Goal: Task Accomplishment & Management: Use online tool/utility

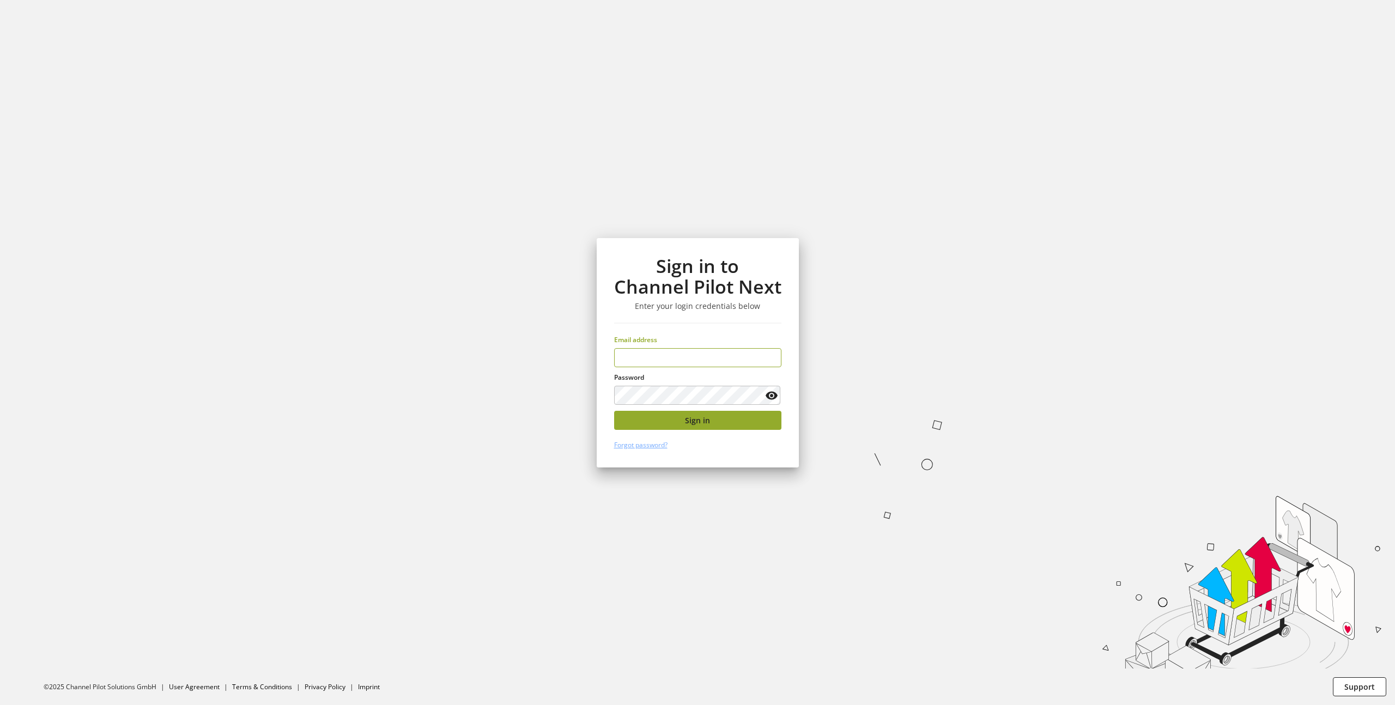
type input "**********"
click at [738, 418] on button "Sign in" at bounding box center [697, 420] width 167 height 19
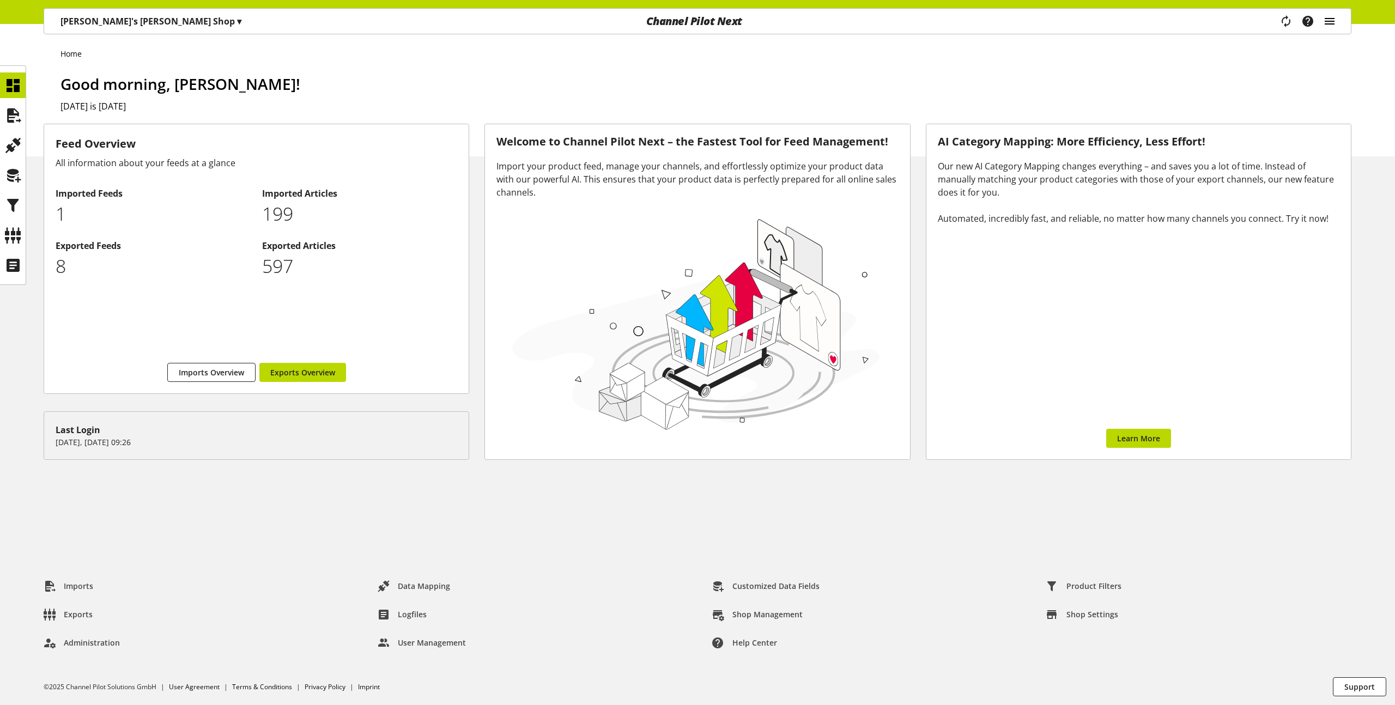
click at [1329, 24] on icon "main navigation" at bounding box center [1329, 21] width 13 height 20
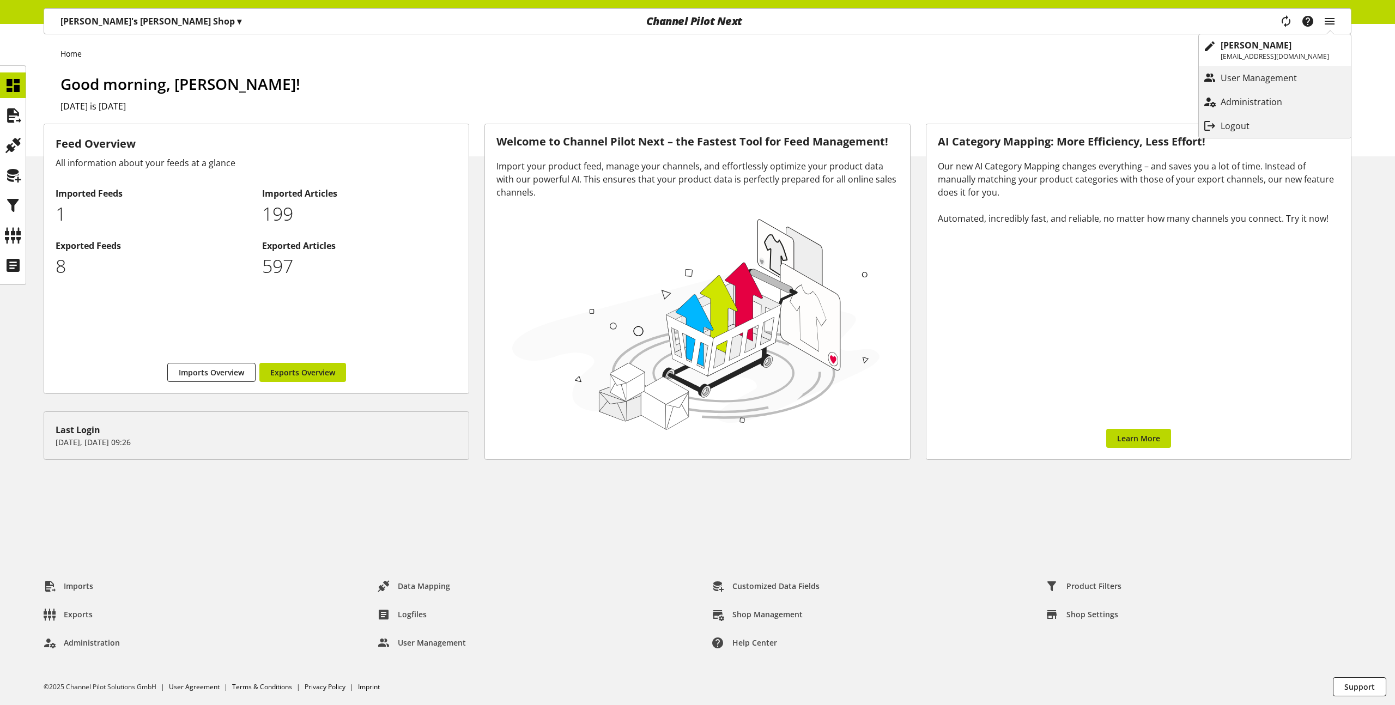
click at [99, 27] on p "[PERSON_NAME]'s [PERSON_NAME] Shop ▾" at bounding box center [150, 21] width 181 height 13
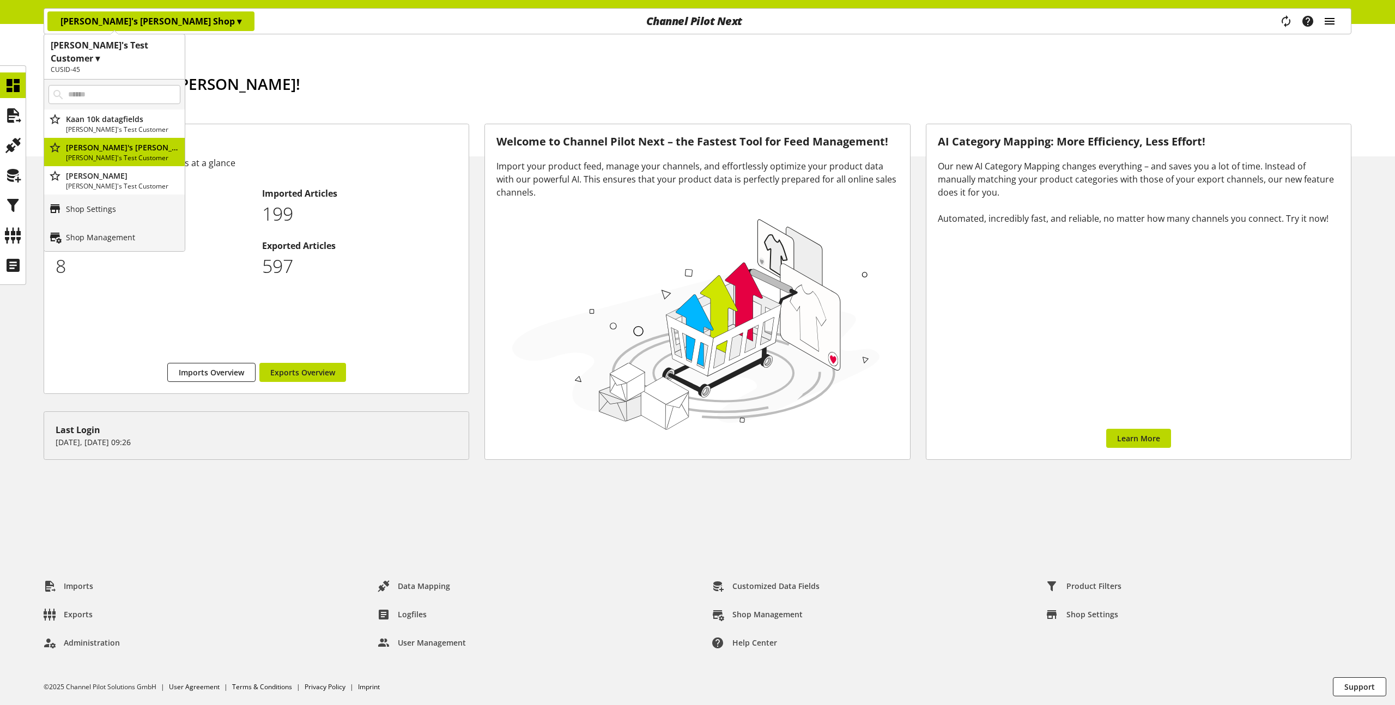
click at [1330, 17] on icon "main navigation" at bounding box center [1329, 21] width 13 height 20
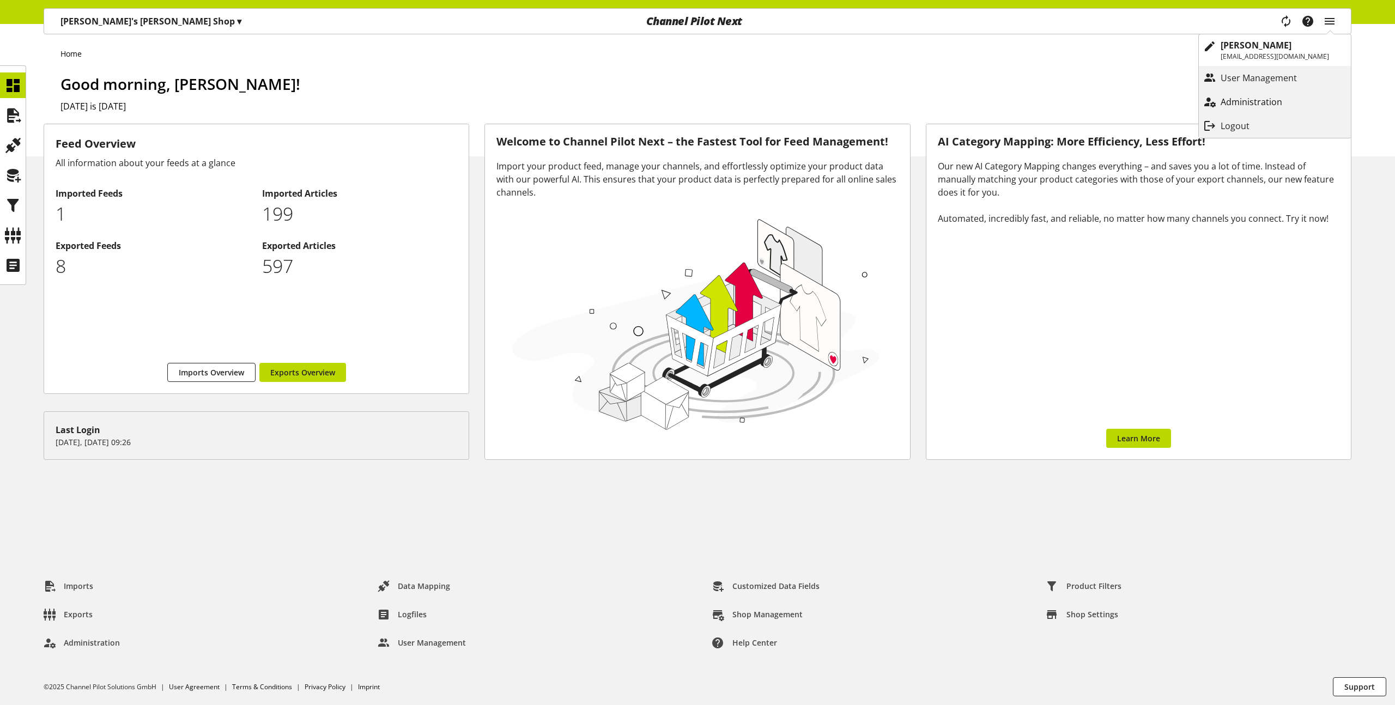
click at [1251, 99] on p "Administration" at bounding box center [1262, 101] width 83 height 13
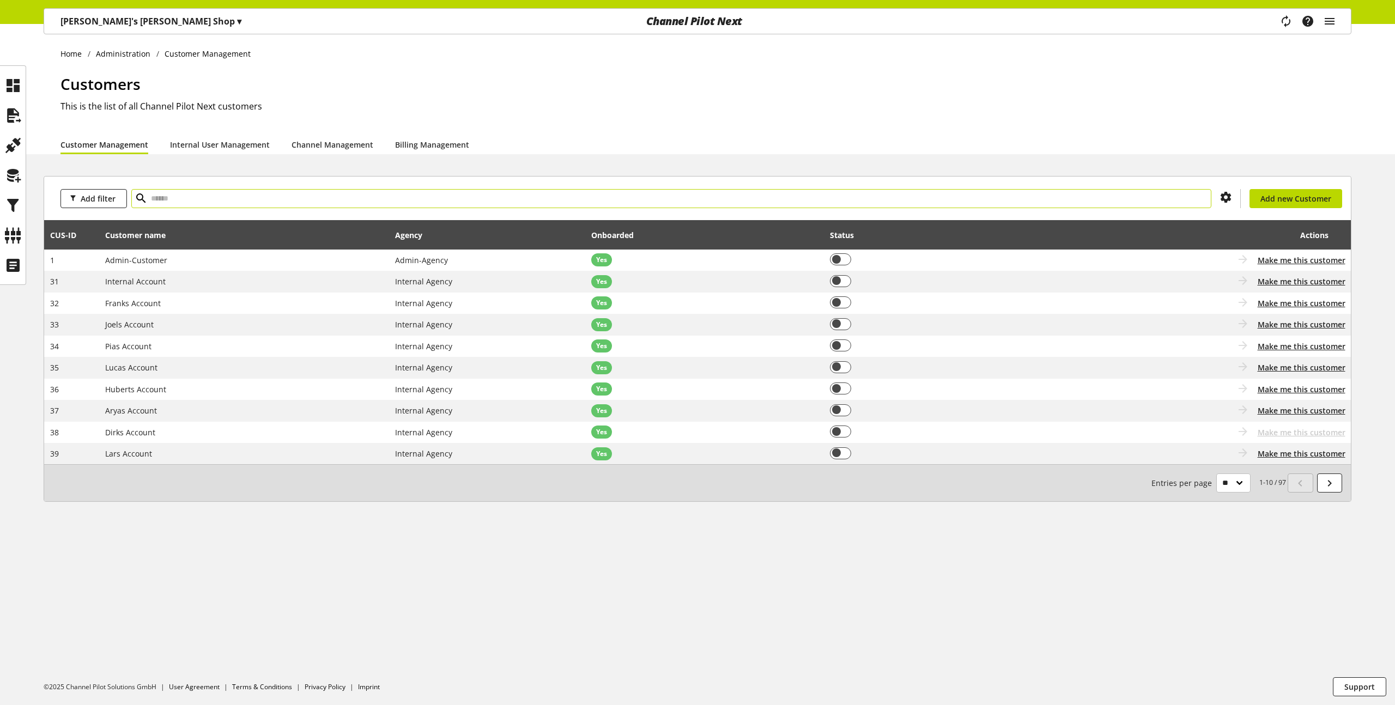
click at [204, 191] on input "text" at bounding box center [671, 198] width 1080 height 19
type input "******"
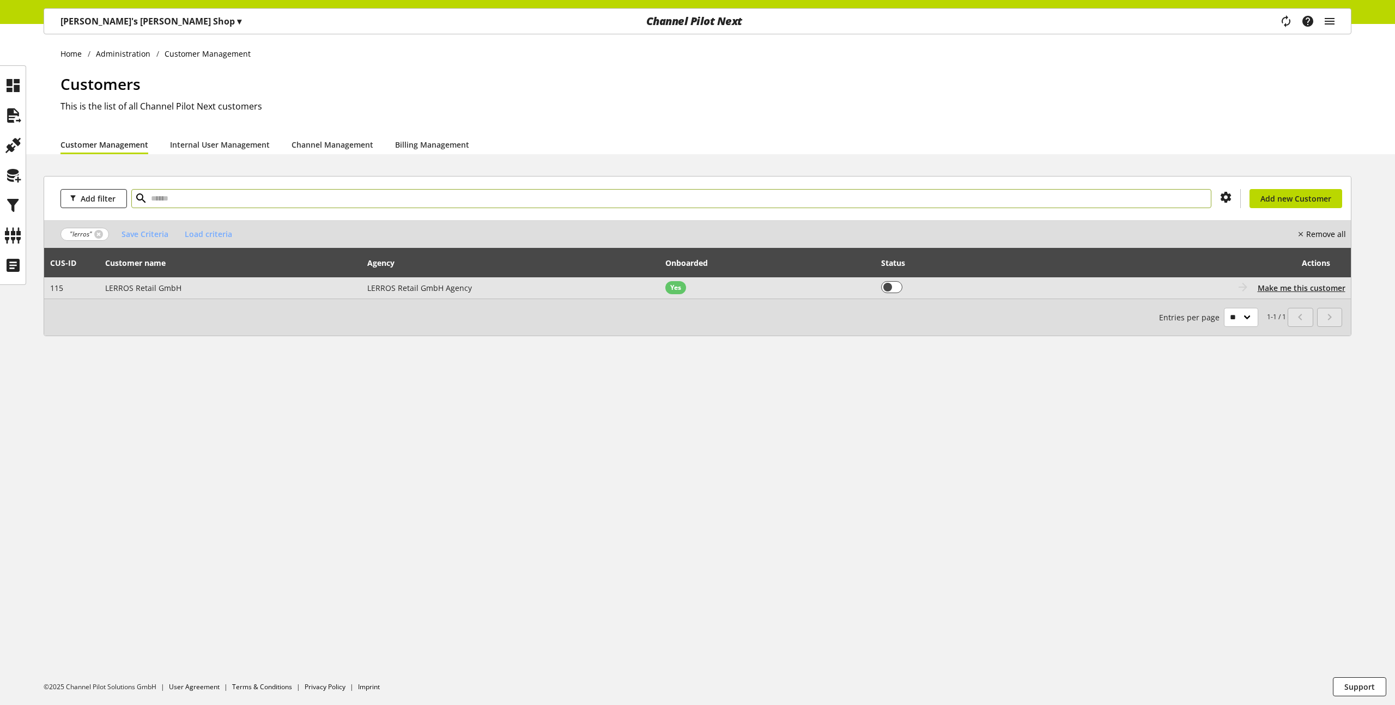
click at [107, 288] on span "LERROS Retail GmbH" at bounding box center [143, 288] width 76 height 10
click at [1283, 288] on span "Make me this customer" at bounding box center [1302, 287] width 88 height 11
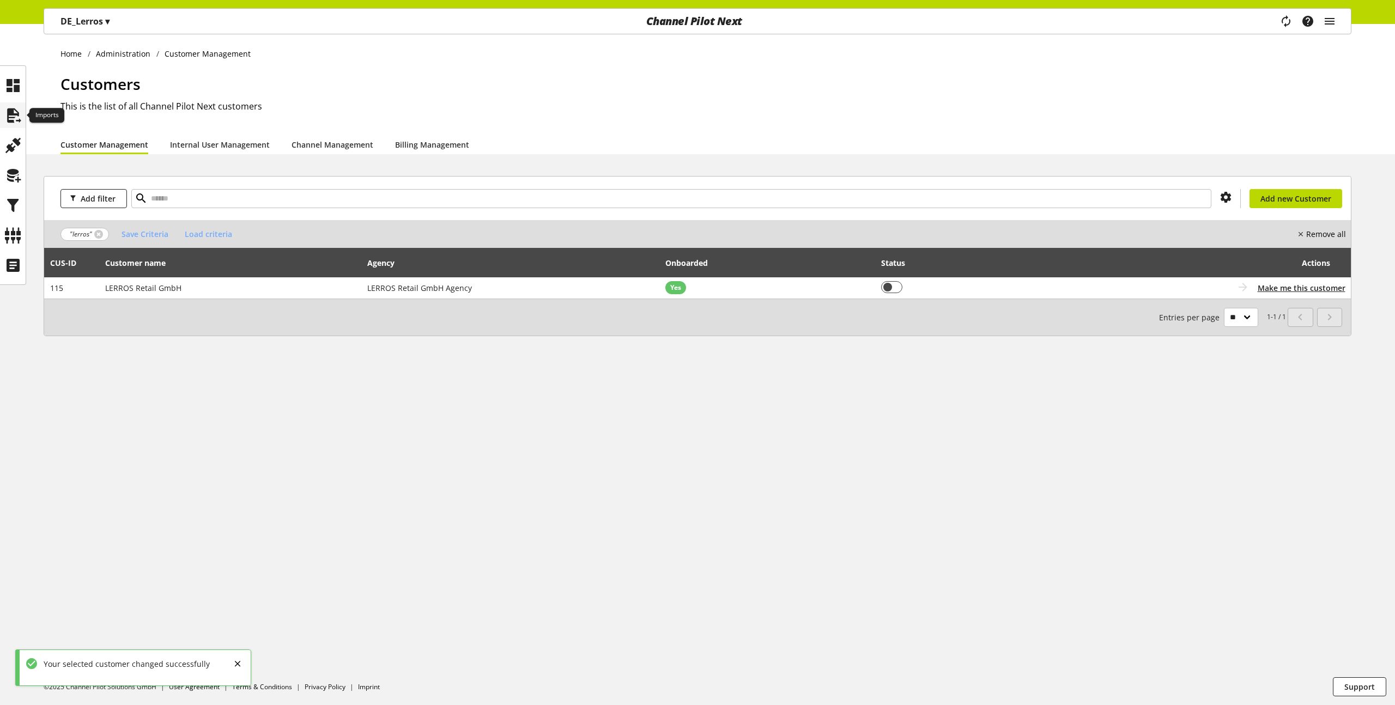
click at [10, 107] on icon at bounding box center [12, 116] width 17 height 22
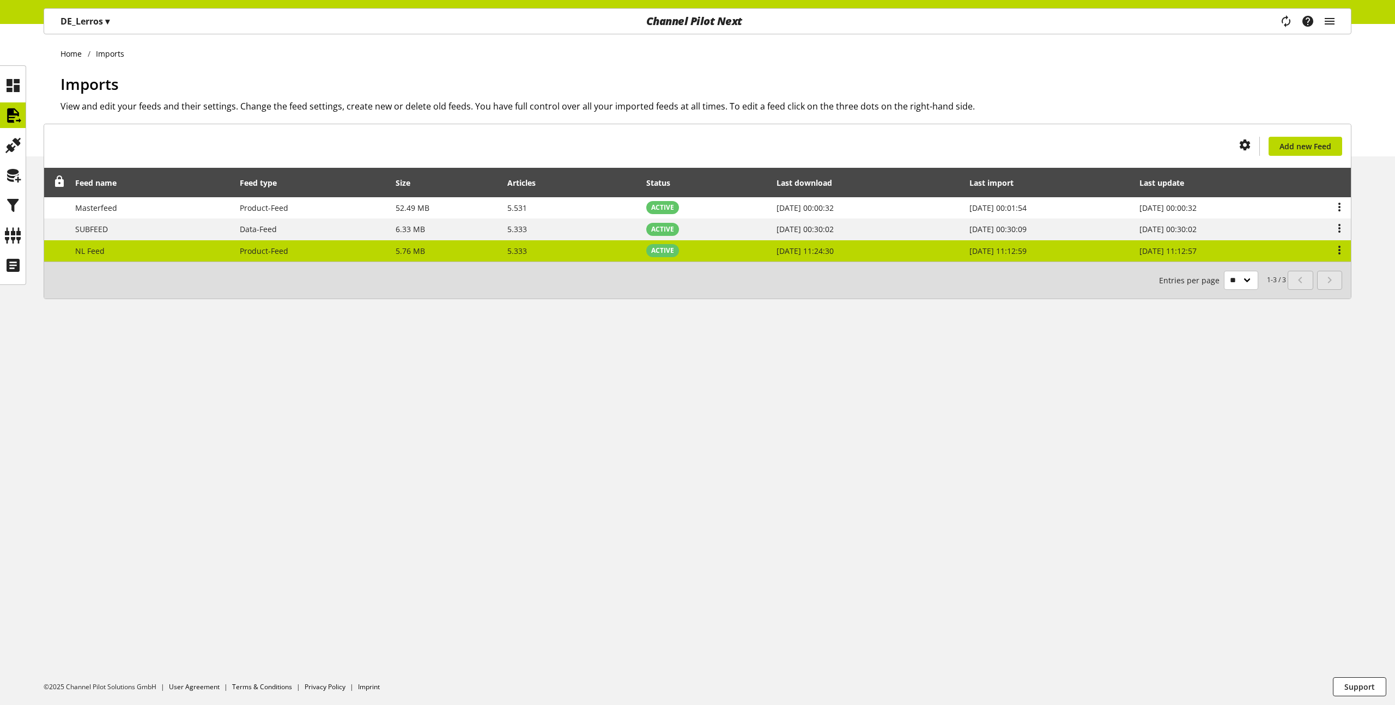
click at [1302, 256] on td "[DATE] 11:12:57" at bounding box center [1219, 250] width 171 height 21
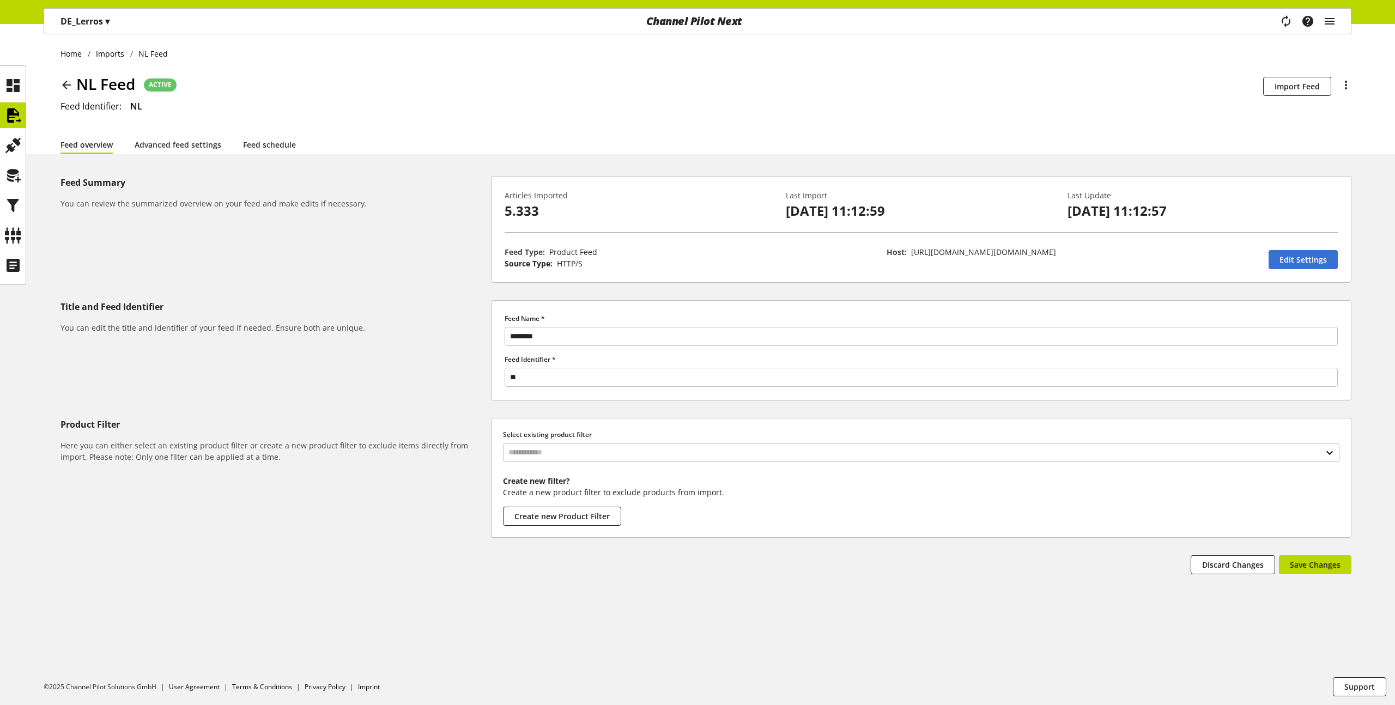
click at [383, 316] on div "Title and Feed Identifier You can edit the title and identifier of your feed if…" at bounding box center [273, 316] width 426 height 33
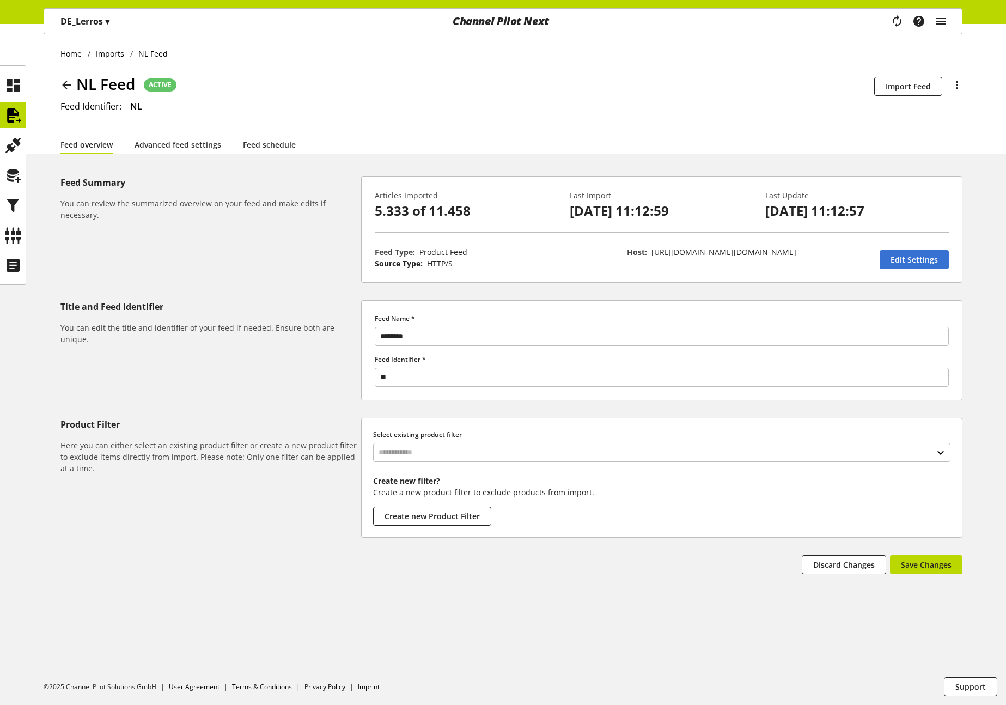
click at [569, 103] on h2 "Feed Identifier: NL" at bounding box center [511, 106] width 902 height 13
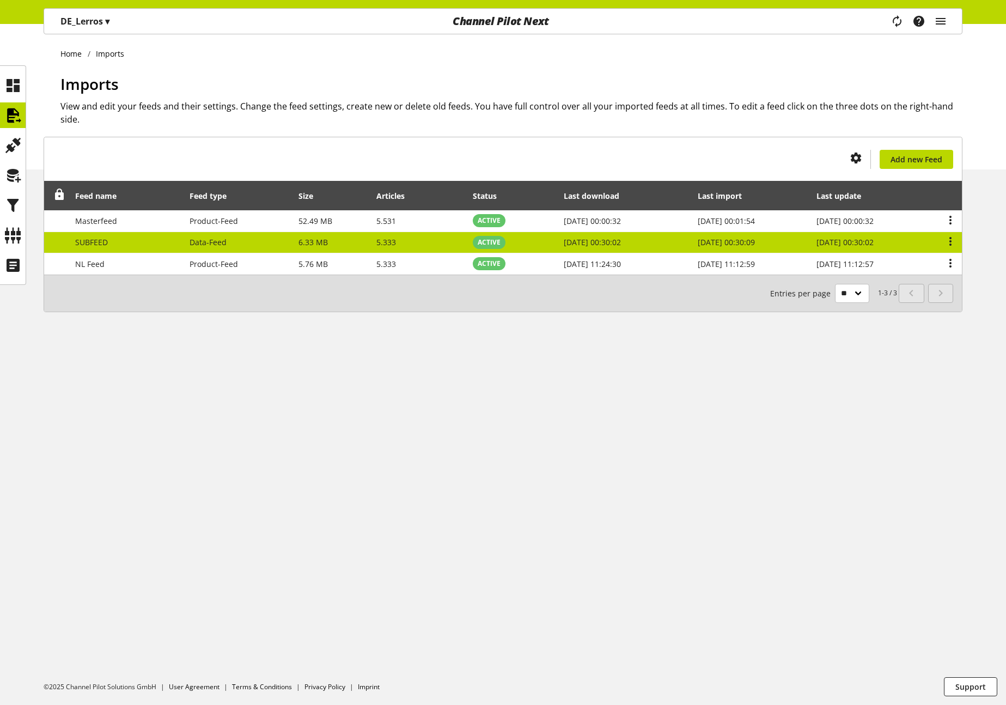
click at [408, 244] on td "5.333" at bounding box center [419, 243] width 96 height 22
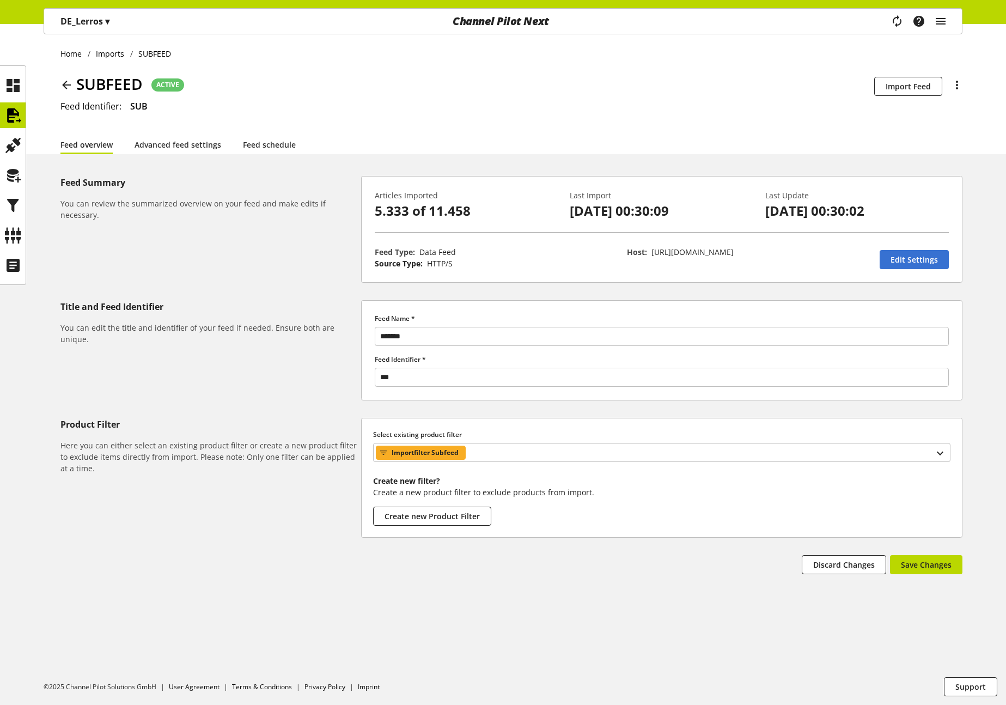
click at [58, 84] on div "Home Imports SUBFEED SUBFEED ACTIVE Schedulability is disabled for this feed Im…" at bounding box center [503, 89] width 1006 height 130
click at [64, 83] on icon at bounding box center [66, 85] width 13 height 20
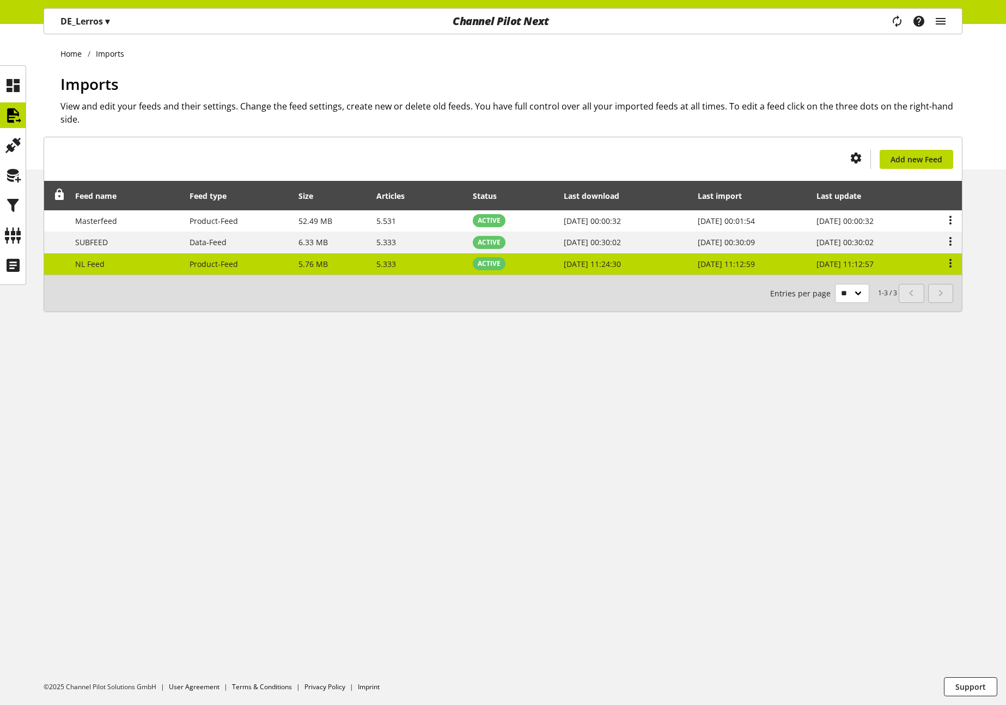
click at [153, 265] on td "NL Feed" at bounding box center [126, 263] width 115 height 21
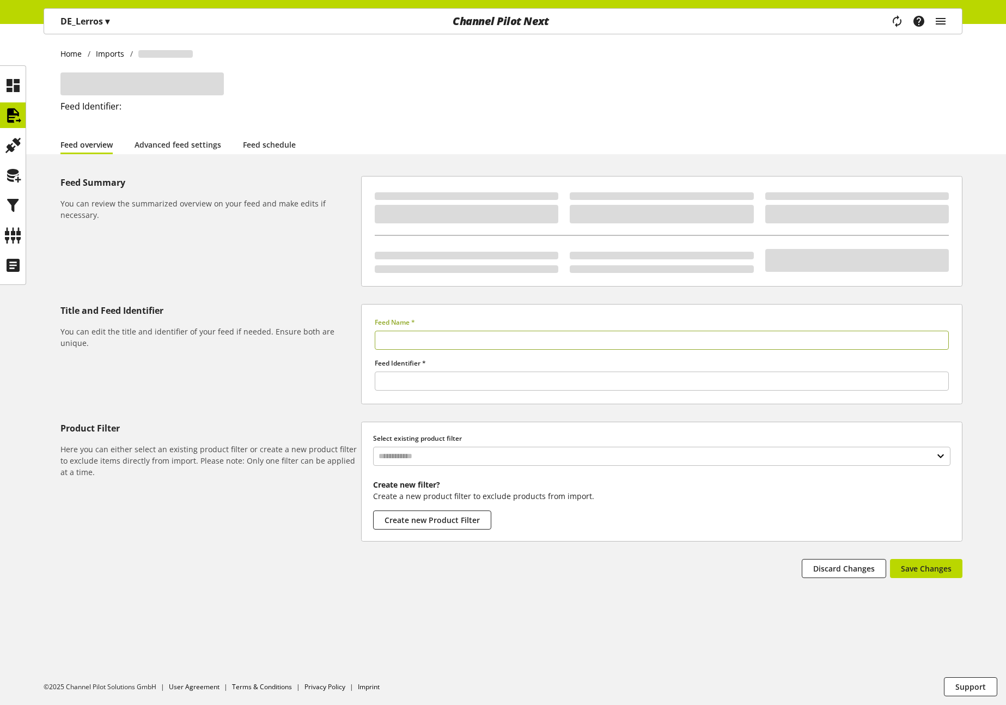
type input "*******"
type input "**"
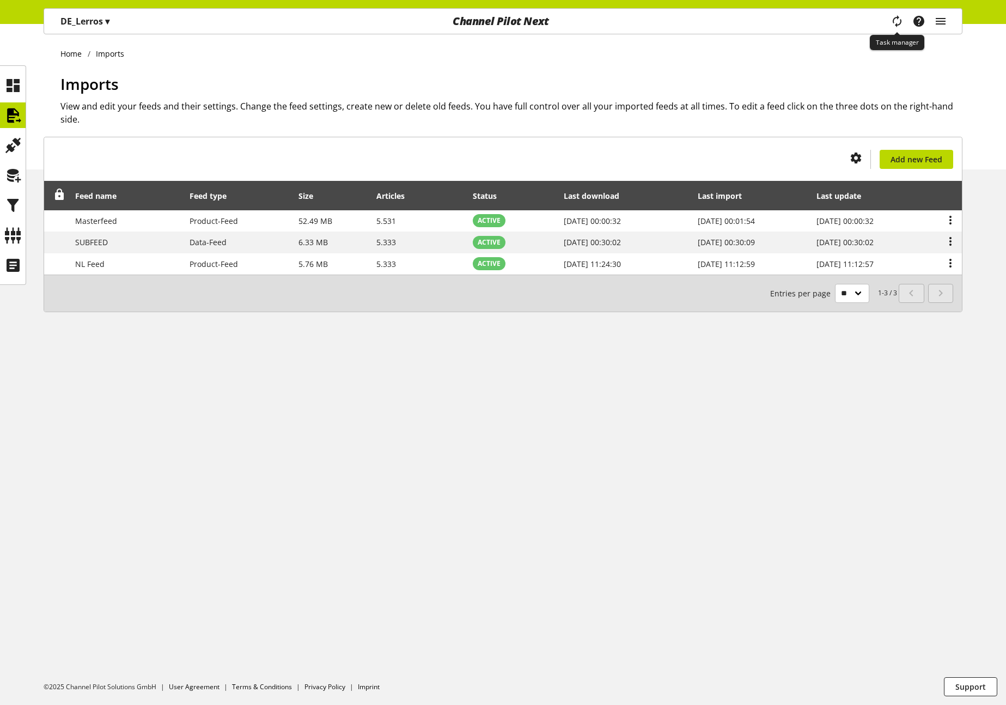
click at [901, 25] on icon "main navigation" at bounding box center [897, 21] width 13 height 20
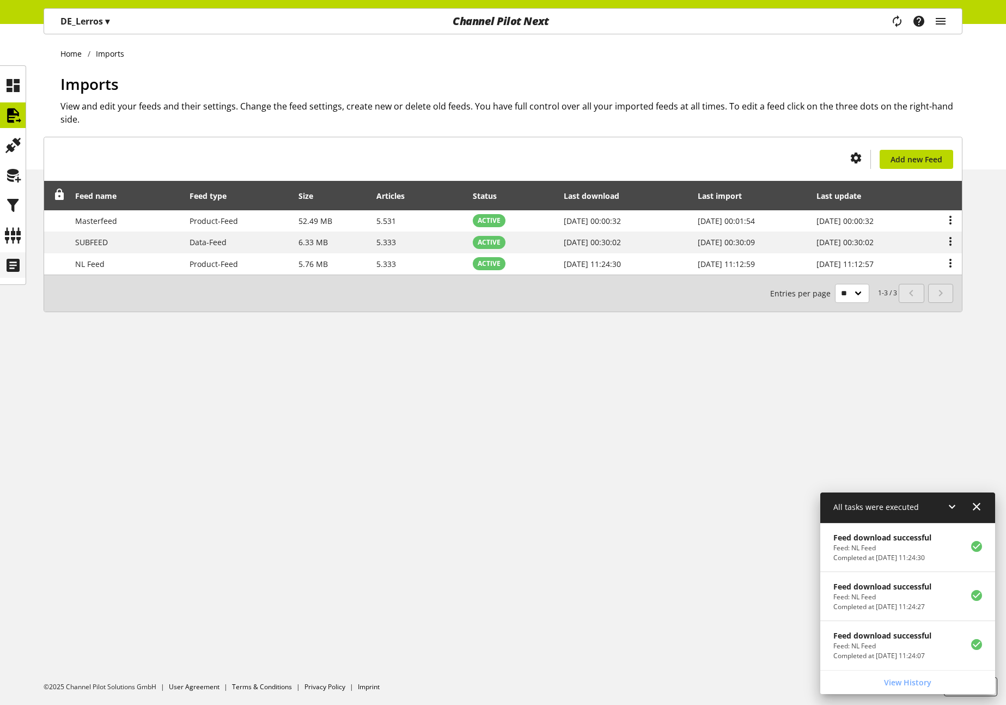
click at [14, 267] on icon at bounding box center [12, 265] width 17 height 22
click at [102, 26] on p "DE_Lerros ▾" at bounding box center [84, 21] width 49 height 13
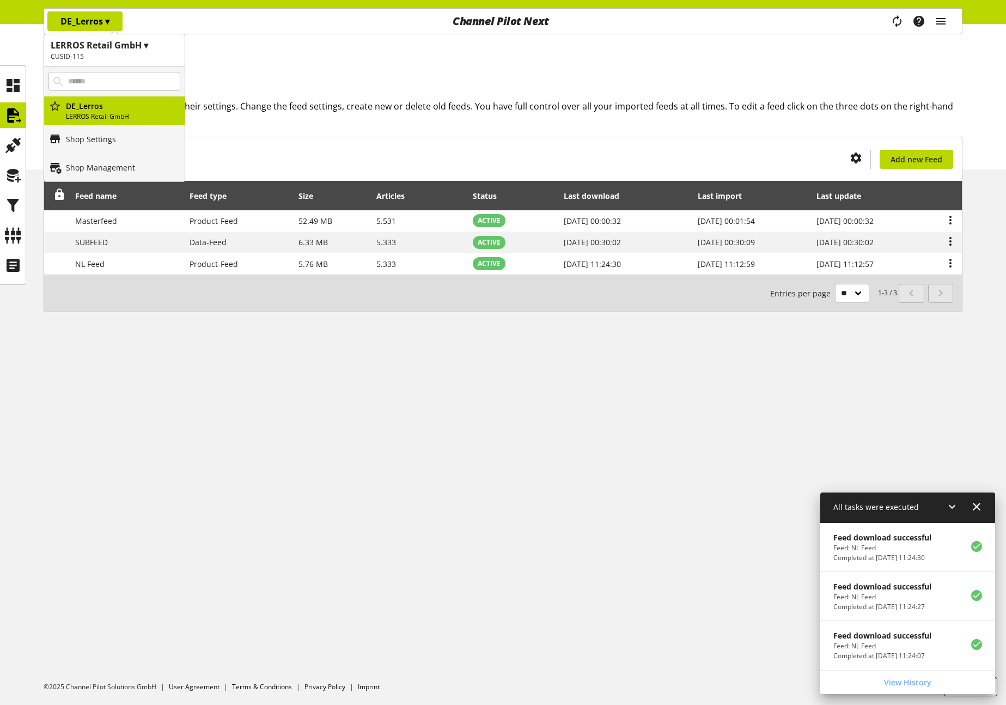
click at [309, 75] on h1 "Imports" at bounding box center [511, 83] width 902 height 23
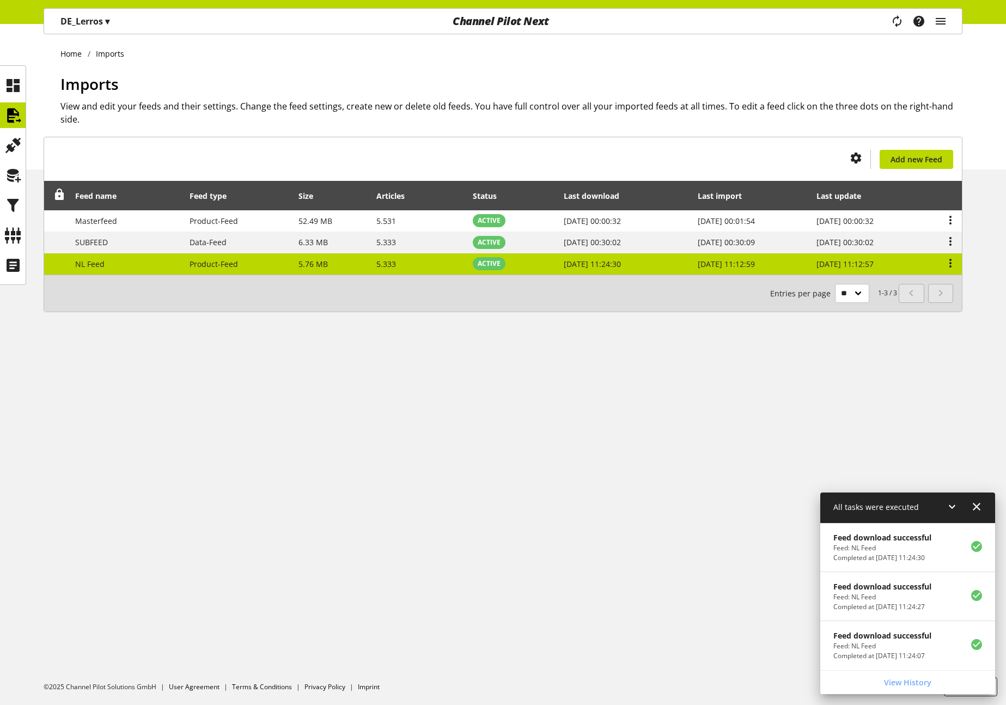
click at [518, 263] on td "ACTIVE" at bounding box center [513, 263] width 90 height 21
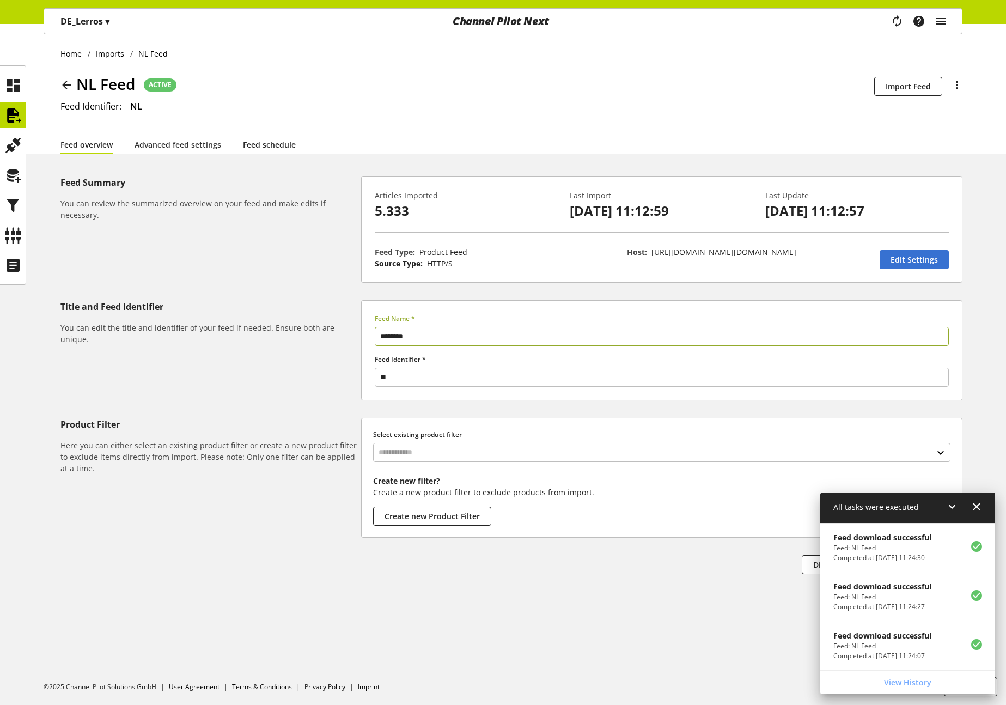
click at [256, 139] on link "Feed schedule" at bounding box center [269, 144] width 53 height 11
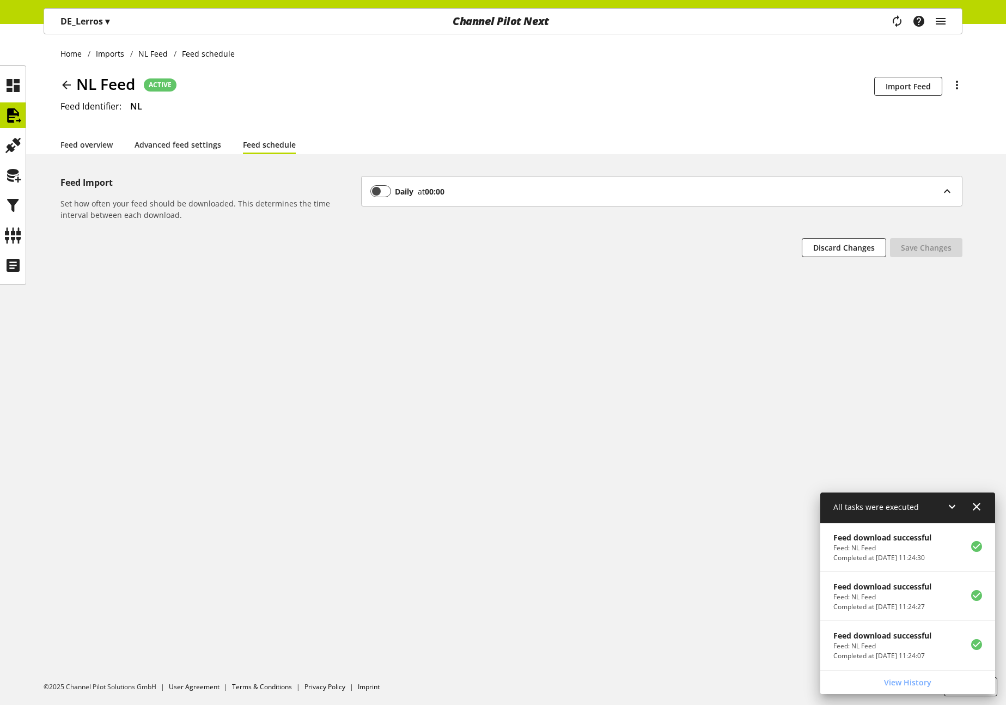
click at [807, 196] on div "Daily at 00:00" at bounding box center [657, 191] width 572 height 12
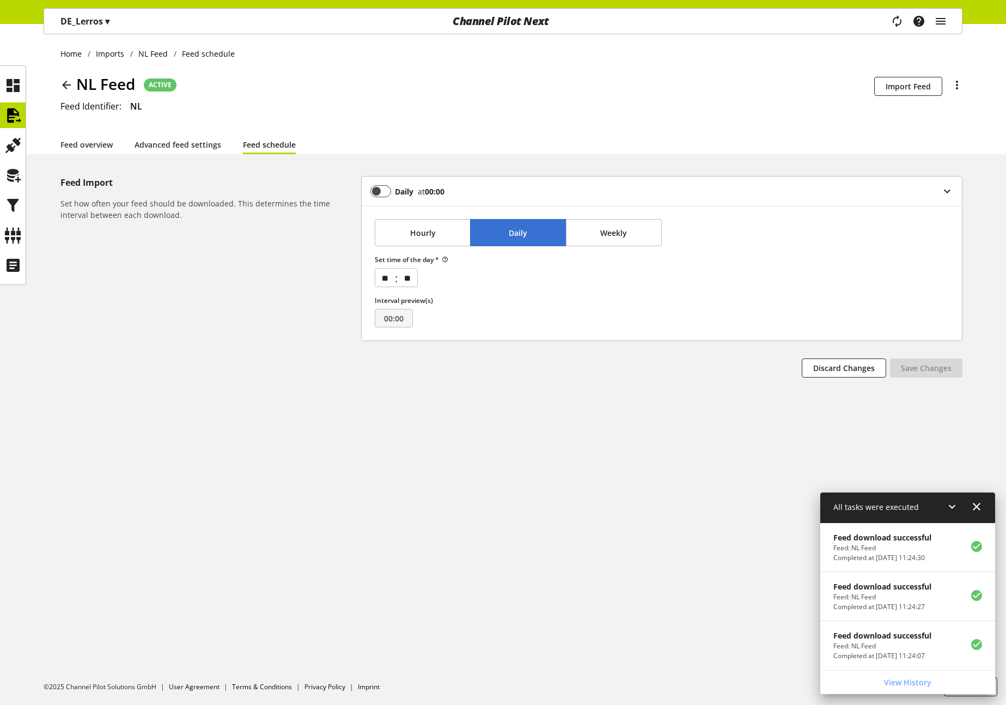
click at [807, 196] on div "Daily at 00:00" at bounding box center [657, 191] width 572 height 12
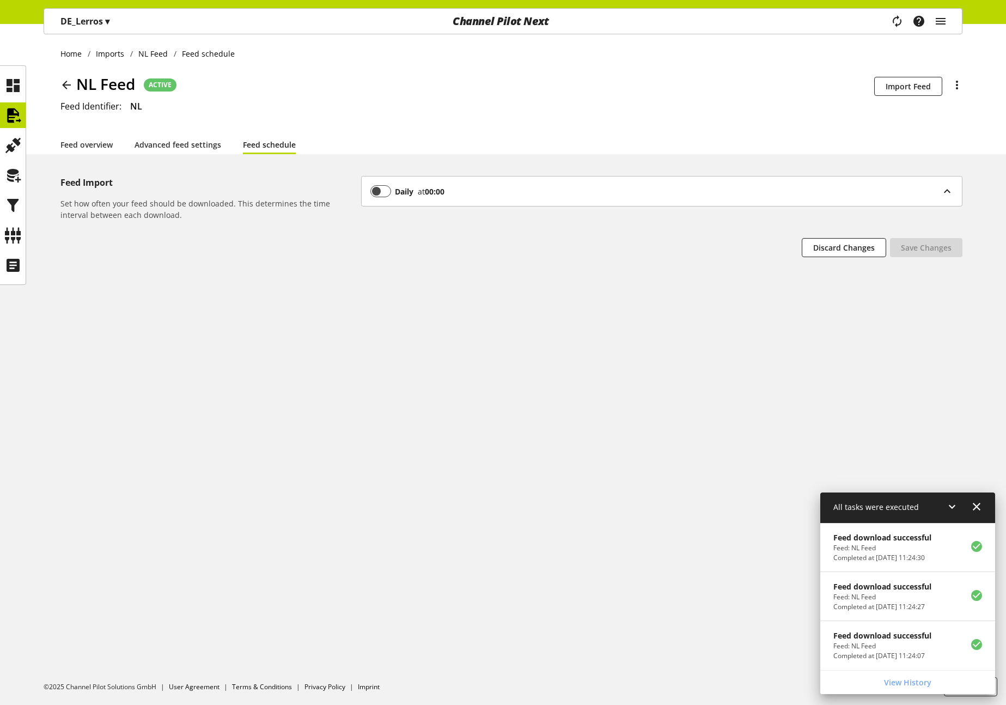
click at [60, 84] on icon at bounding box center [66, 85] width 13 height 20
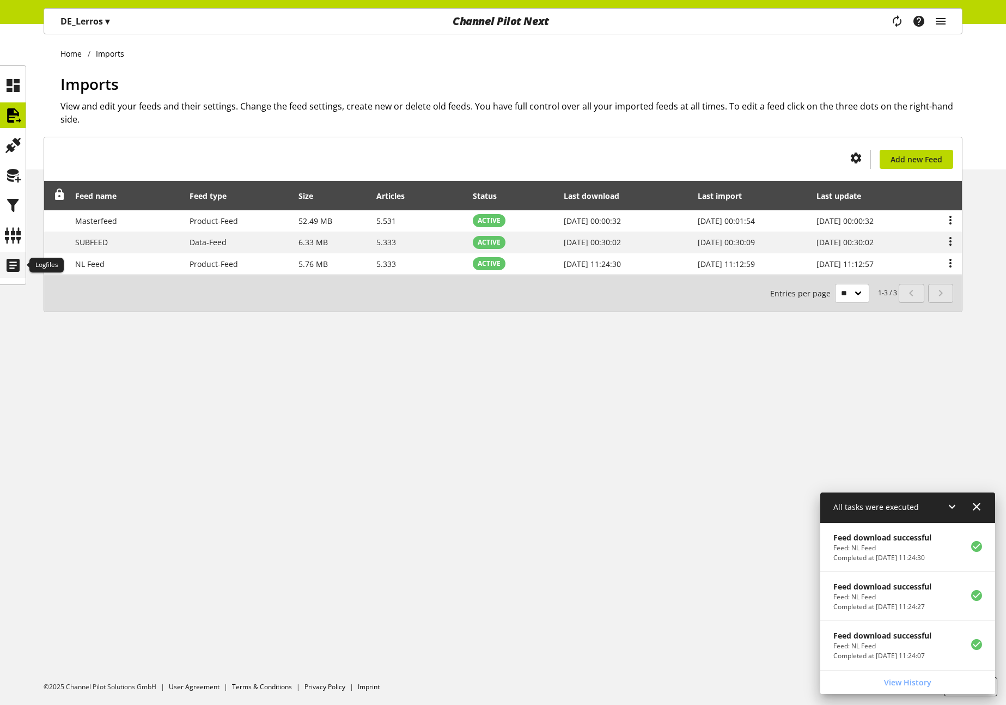
click at [13, 265] on icon at bounding box center [12, 265] width 17 height 22
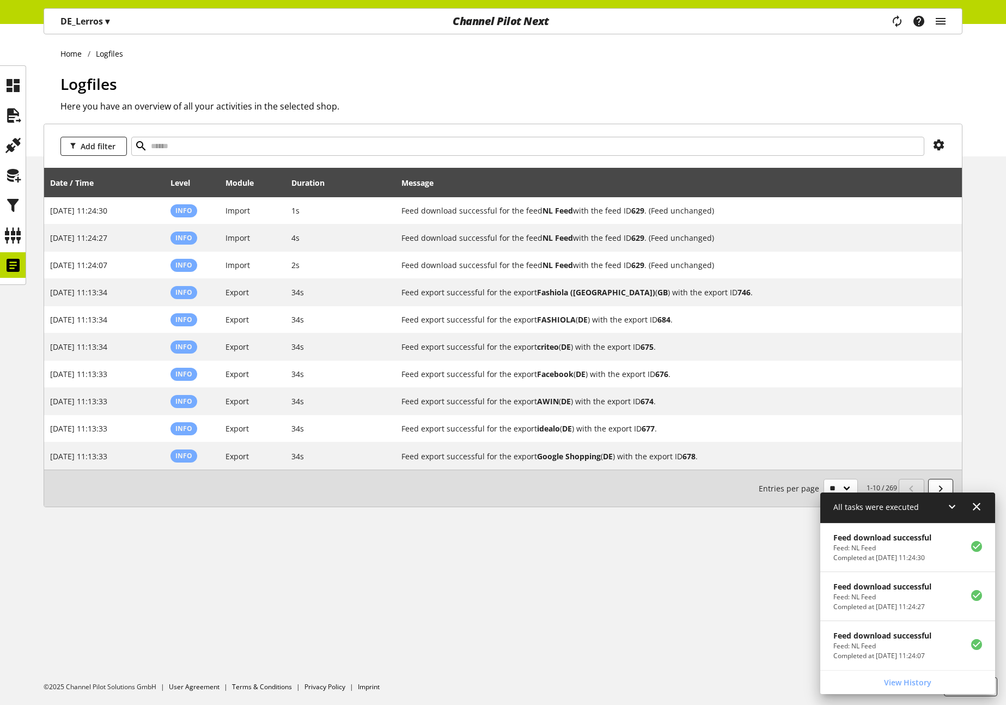
click at [548, 88] on h1 "Logfiles" at bounding box center [511, 83] width 902 height 23
click at [17, 230] on icon at bounding box center [12, 236] width 17 height 22
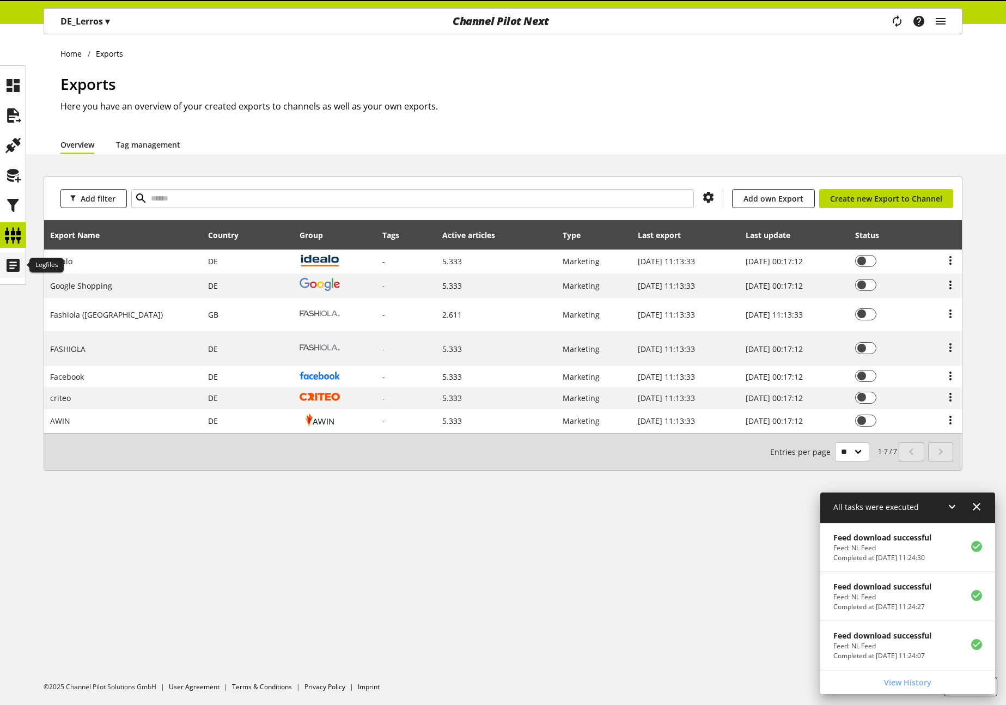
click at [15, 263] on icon at bounding box center [12, 265] width 17 height 22
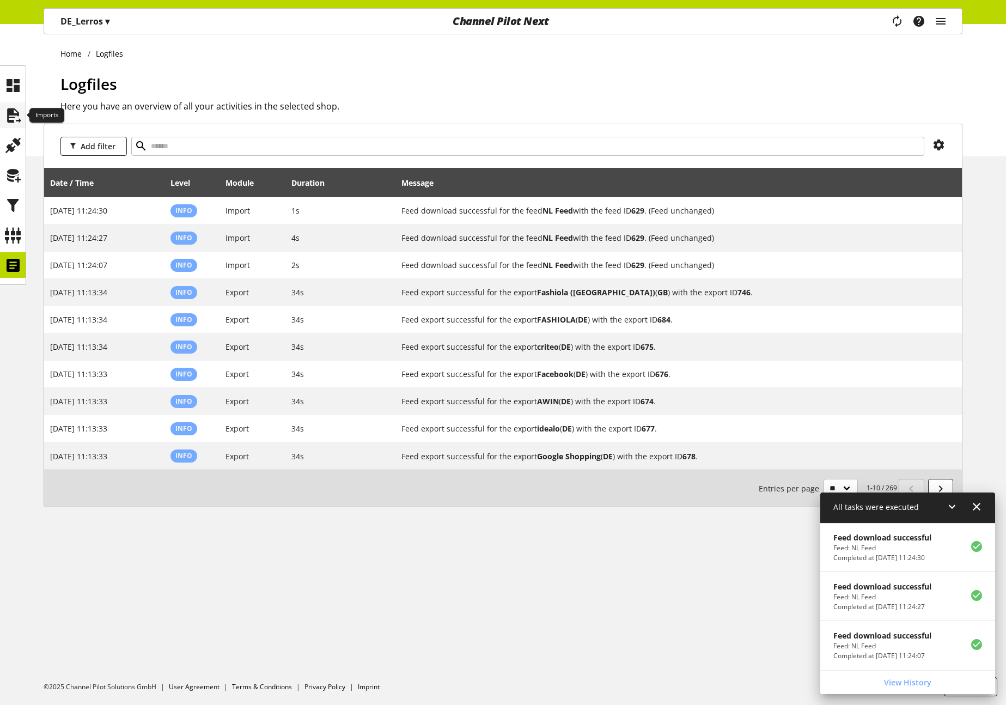
click at [17, 114] on icon at bounding box center [12, 116] width 17 height 22
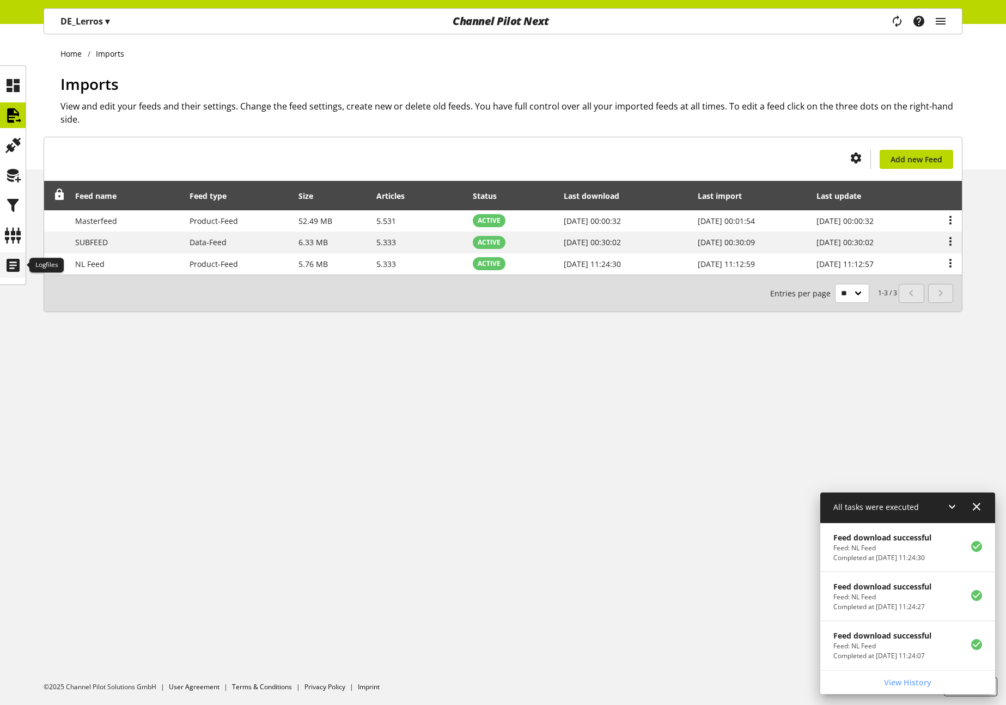
click at [17, 263] on icon at bounding box center [12, 265] width 17 height 22
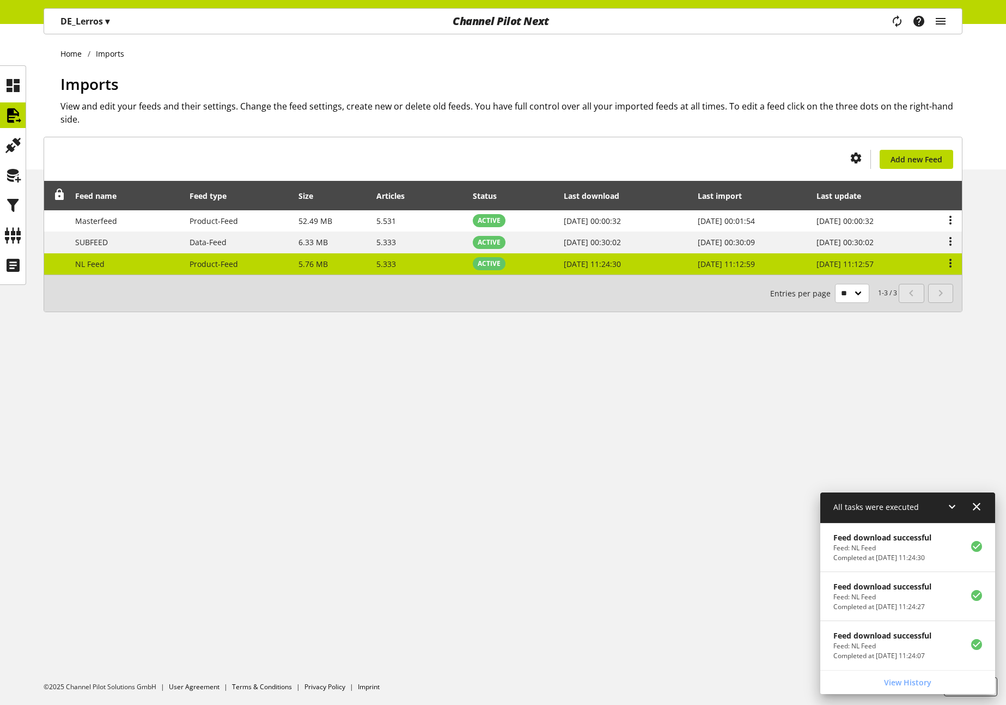
click at [390, 254] on td "5.333" at bounding box center [419, 263] width 96 height 21
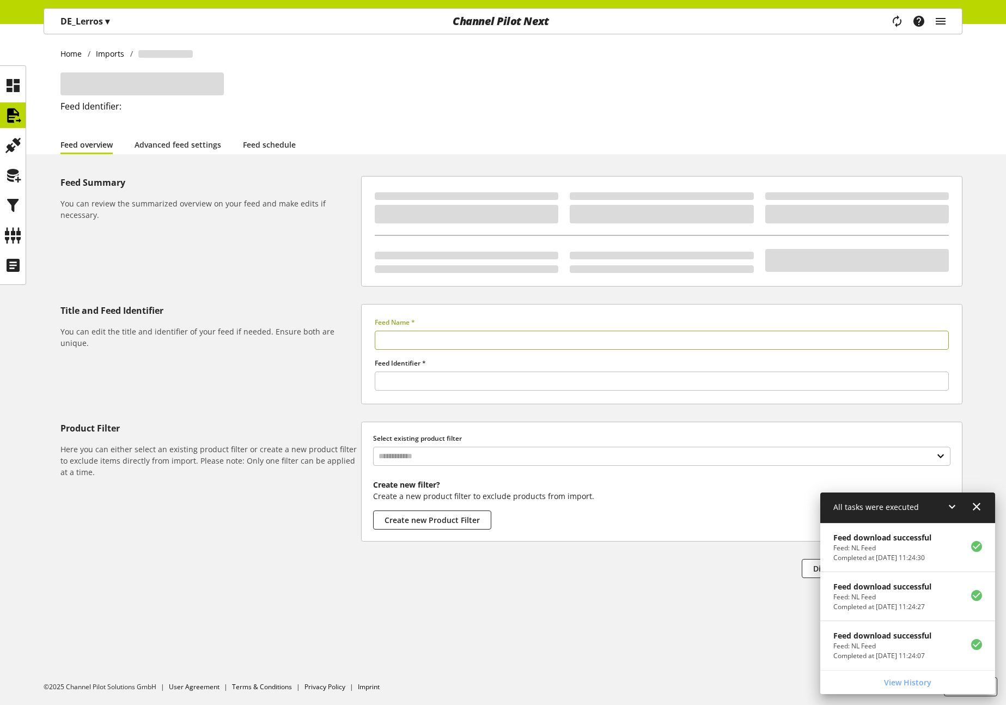
type input "*******"
type input "**"
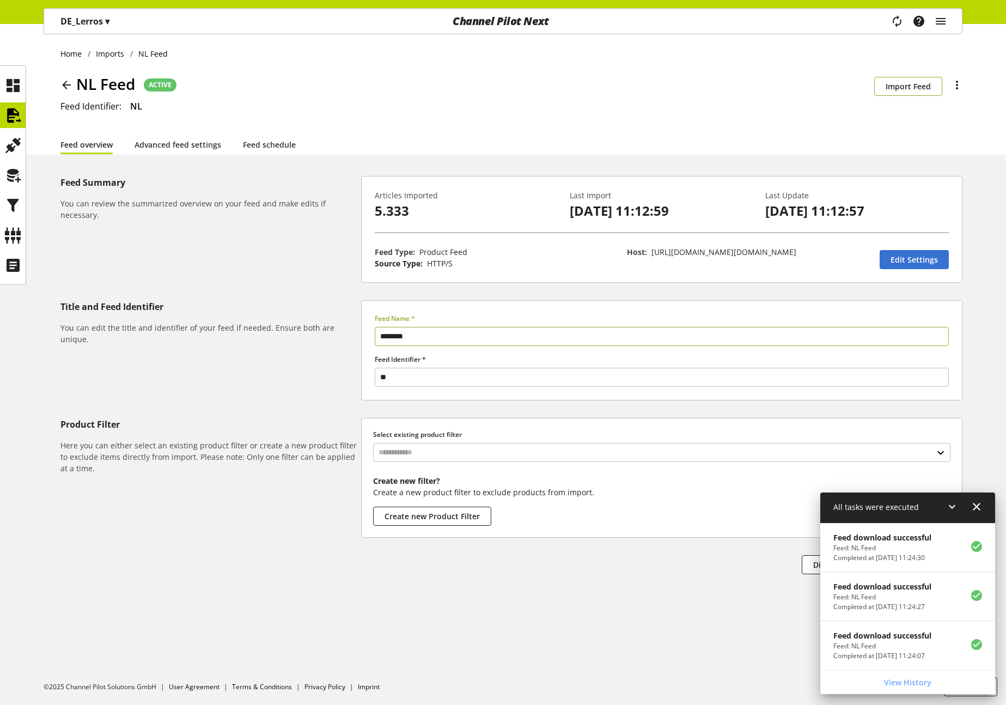
click at [921, 88] on span "Import Feed" at bounding box center [908, 86] width 45 height 11
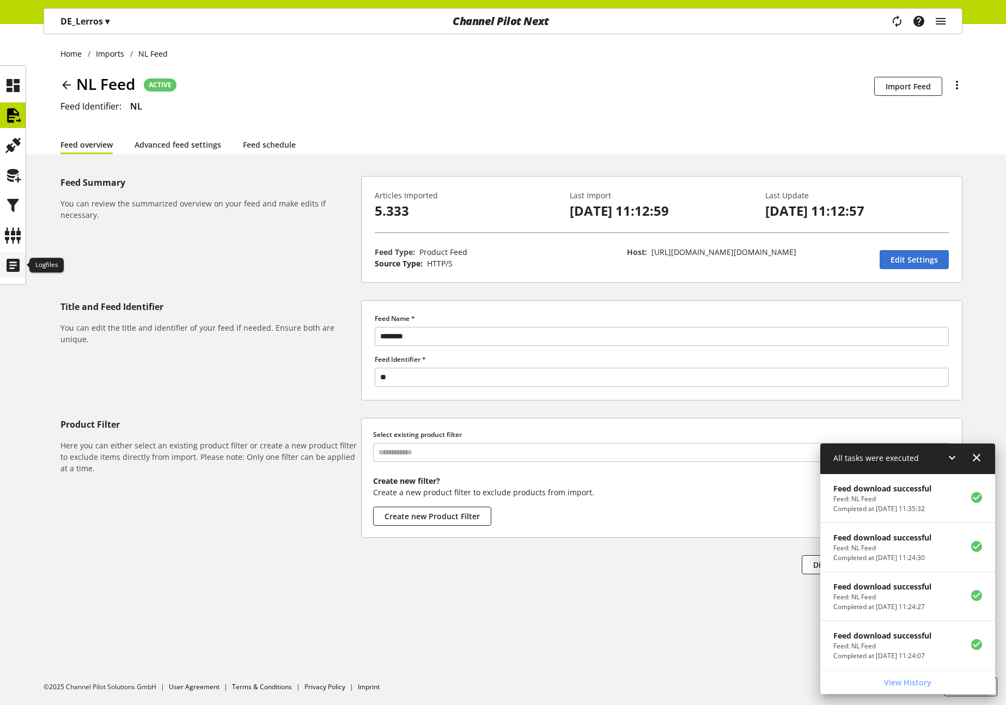
click at [17, 262] on icon at bounding box center [12, 265] width 17 height 22
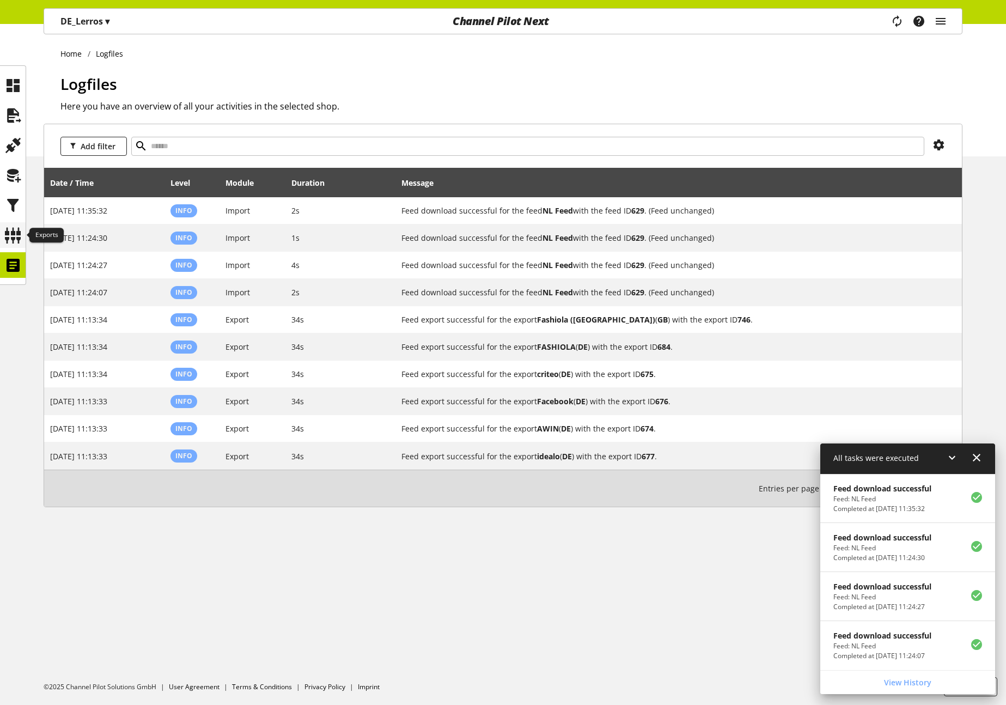
click at [19, 235] on icon at bounding box center [12, 236] width 17 height 22
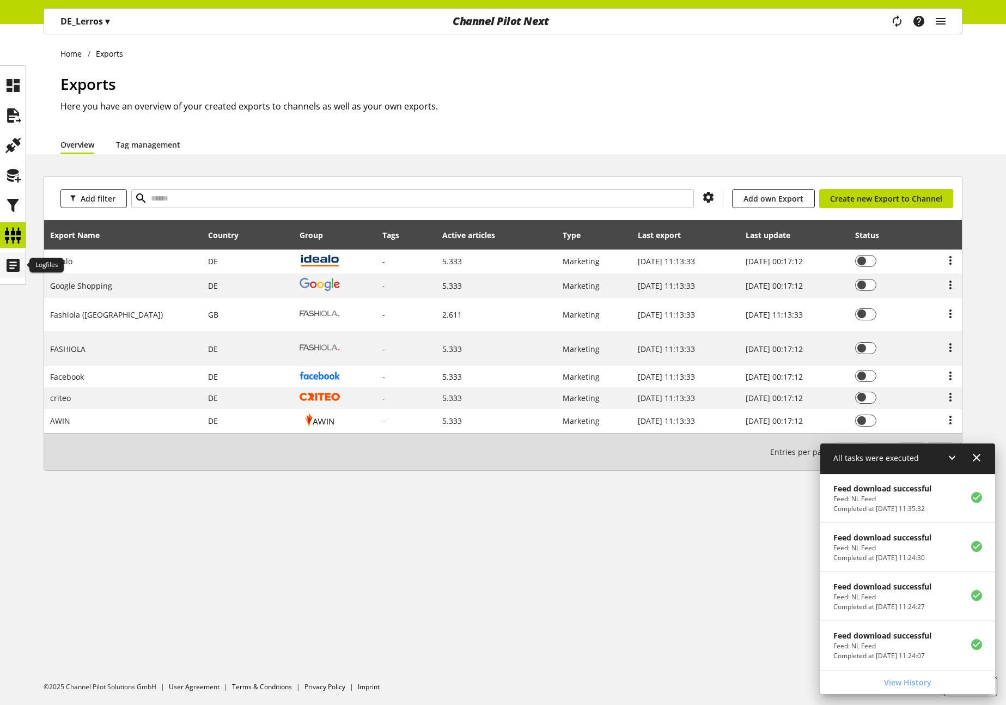
click at [12, 268] on icon at bounding box center [12, 265] width 17 height 22
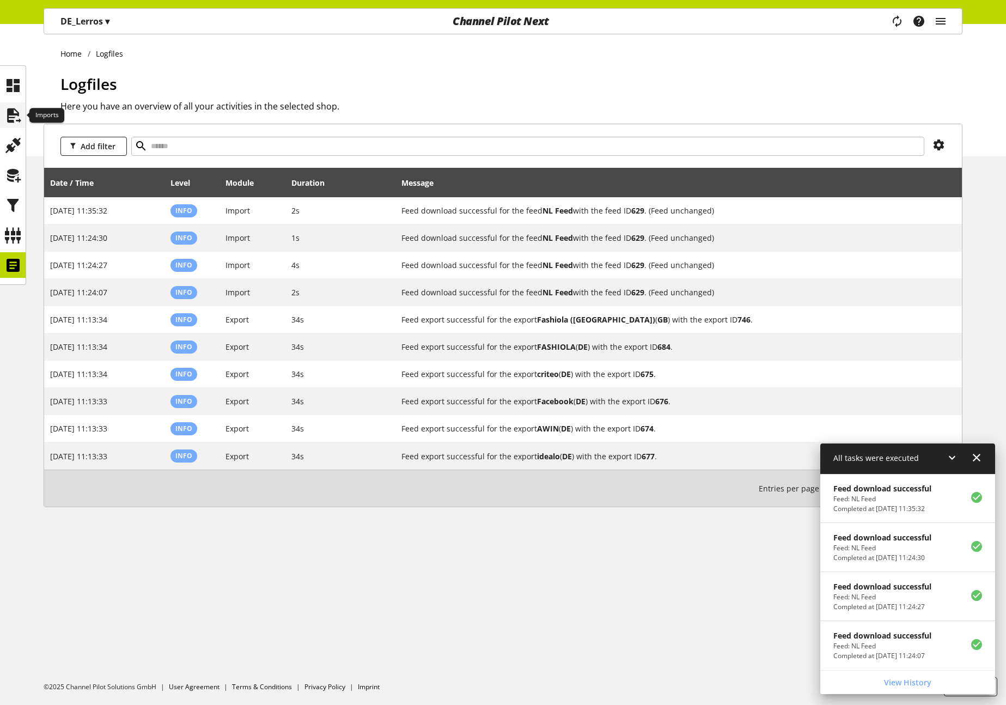
click at [8, 115] on icon at bounding box center [12, 116] width 17 height 22
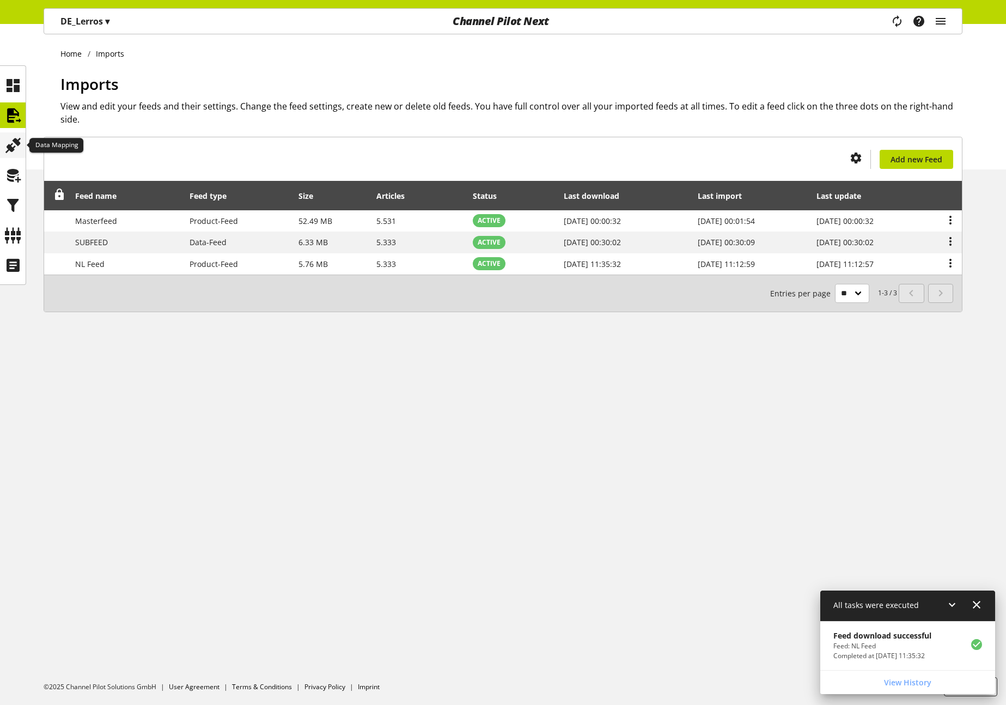
click at [13, 135] on icon at bounding box center [12, 146] width 17 height 22
click at [13, 108] on icon at bounding box center [12, 116] width 17 height 22
